Goal: Ask a question

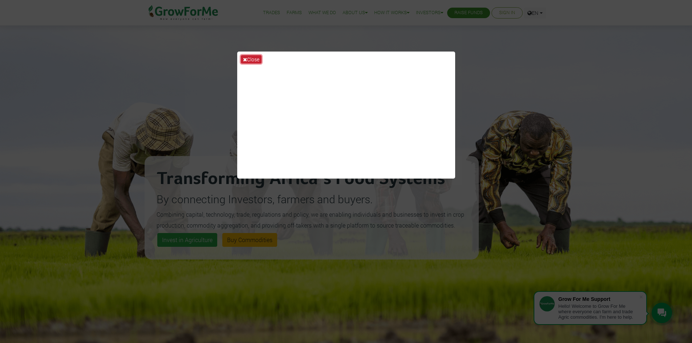
click at [251, 58] on button "Close" at bounding box center [251, 59] width 21 height 8
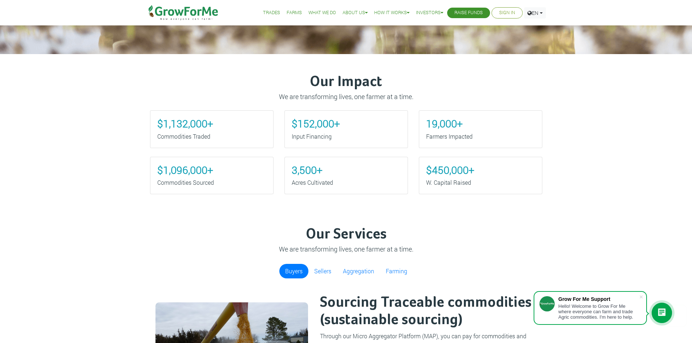
scroll to position [363, 0]
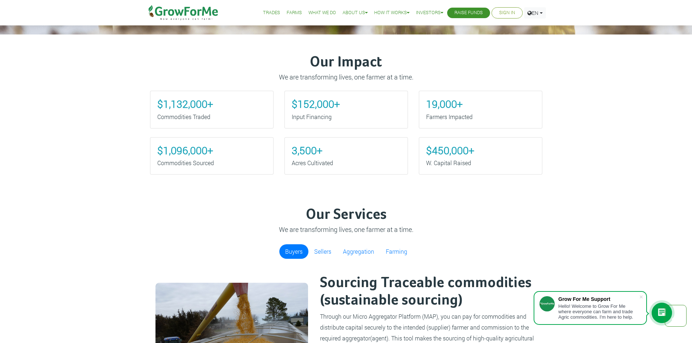
click at [619, 319] on div "Hello! Welcome to Grow For Me where everyone can farm and trade Agric commoditi…" at bounding box center [598, 312] width 81 height 16
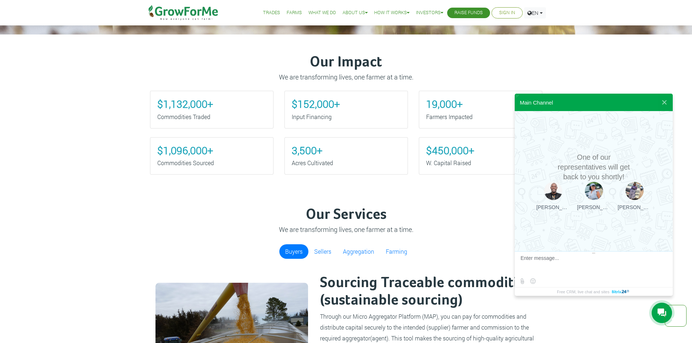
click at [536, 258] on textarea at bounding box center [592, 265] width 145 height 20
type textarea "H"
type textarea "F"
type textarea "Good morning, pls, how does this work"
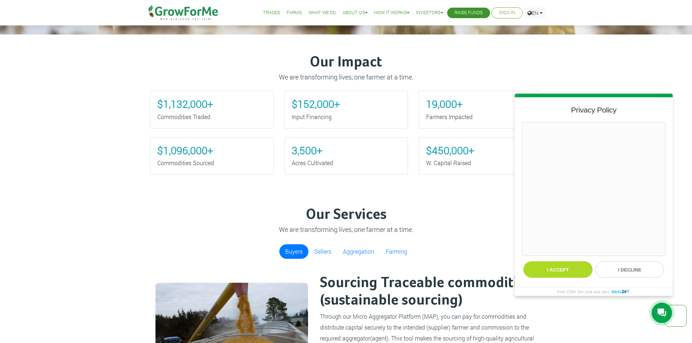
click at [563, 269] on button "I accept" at bounding box center [557, 270] width 69 height 16
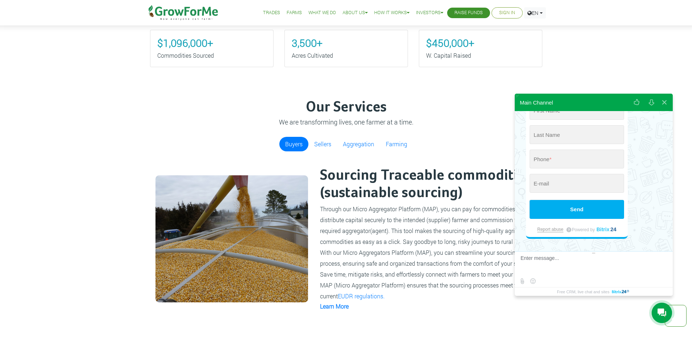
scroll to position [472, 0]
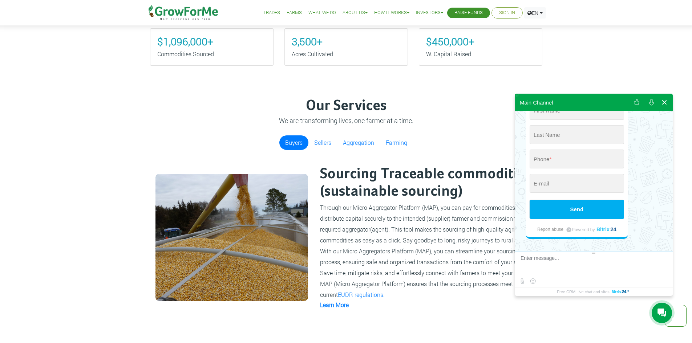
click at [664, 102] on button at bounding box center [664, 102] width 13 height 17
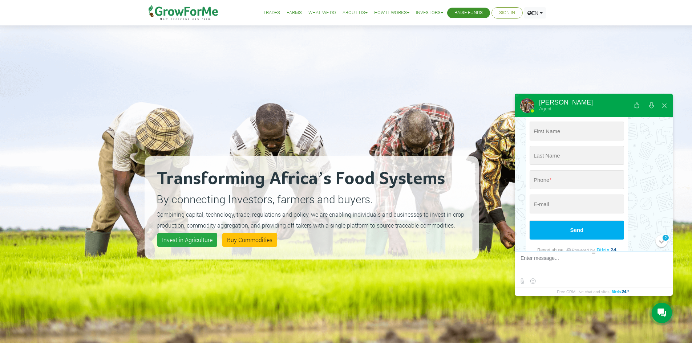
scroll to position [0, 0]
click at [666, 106] on button at bounding box center [664, 105] width 13 height 17
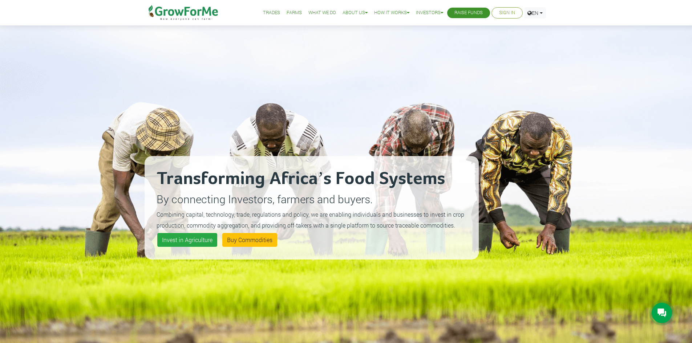
click at [185, 42] on div "Transforming Africa’s Food Systems By connecting Investors, farmers and buyers.…" at bounding box center [312, 207] width 334 height 343
click at [612, 109] on div "Transforming Africa’s Food Systems By connecting Investors, farmers and buyers.…" at bounding box center [346, 199] width 692 height 398
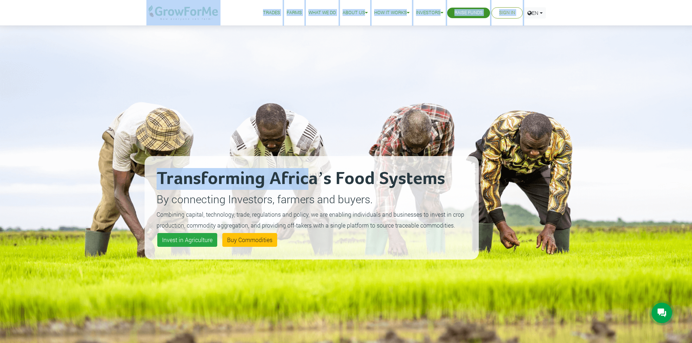
drag, startPoint x: 86, startPoint y: 13, endPoint x: 331, endPoint y: 145, distance: 277.9
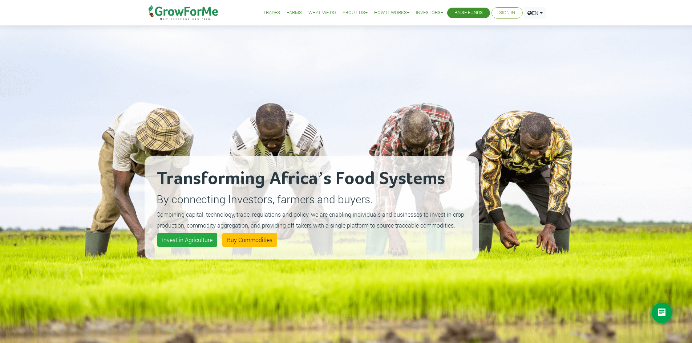
click at [591, 108] on div "Transforming Africa’s Food Systems By connecting Investors, farmers and buyers.…" at bounding box center [346, 199] width 692 height 398
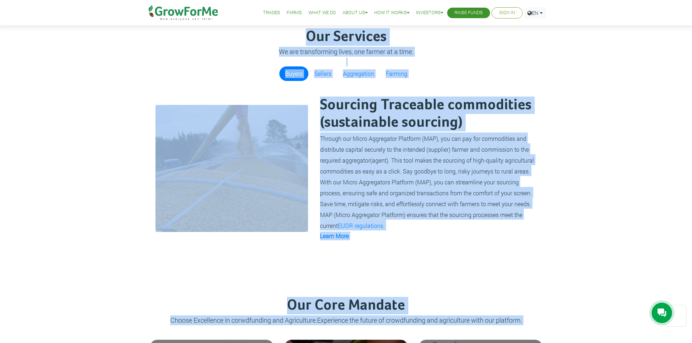
scroll to position [543, 0]
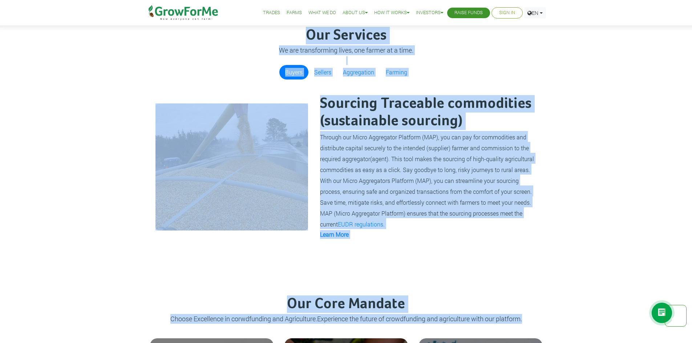
drag, startPoint x: 129, startPoint y: 59, endPoint x: 540, endPoint y: 307, distance: 480.8
click at [639, 159] on div "Our Services We are transforming lives, one farmer at a time. Buyers Sellers Ag…" at bounding box center [346, 149] width 692 height 283
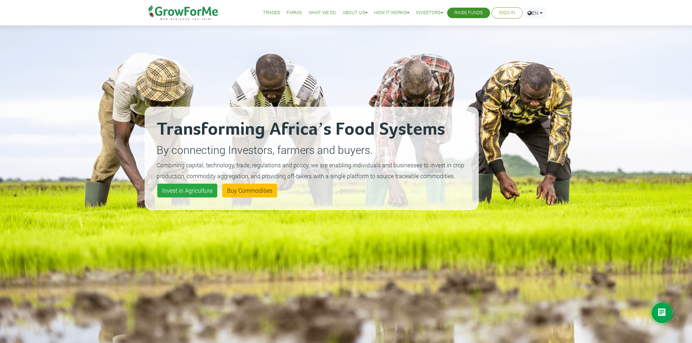
scroll to position [0, 0]
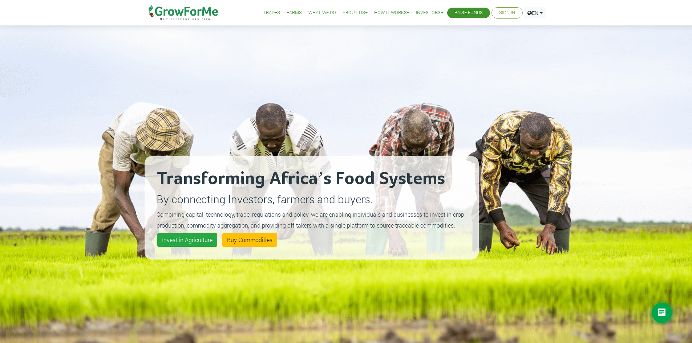
click at [90, 67] on div "Transforming Africa’s Food Systems By connecting Investors, farmers and buyers.…" at bounding box center [346, 199] width 692 height 398
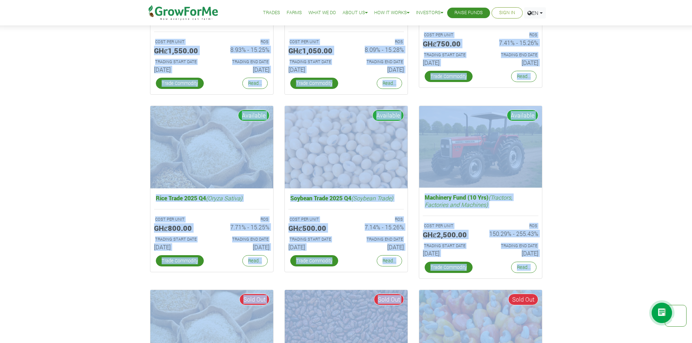
scroll to position [1348, 0]
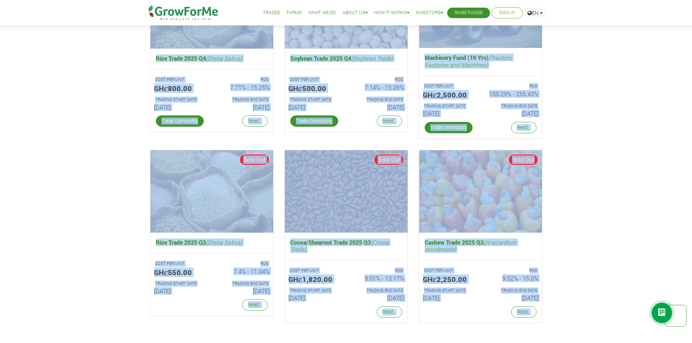
drag, startPoint x: 123, startPoint y: 60, endPoint x: 585, endPoint y: 348, distance: 544.6
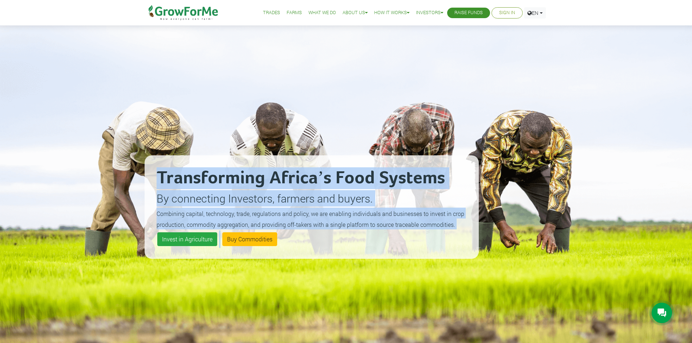
scroll to position [0, 0]
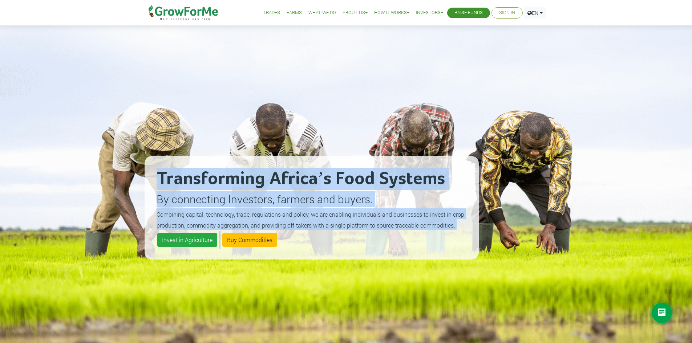
click at [548, 87] on div at bounding box center [518, 207] width 69 height 343
